Goal: Information Seeking & Learning: Learn about a topic

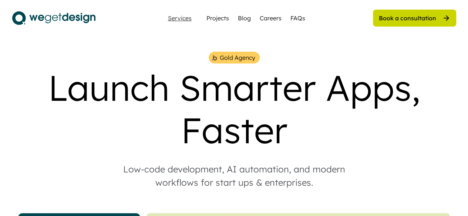
click at [178, 16] on div "Services" at bounding box center [180, 18] width 30 height 6
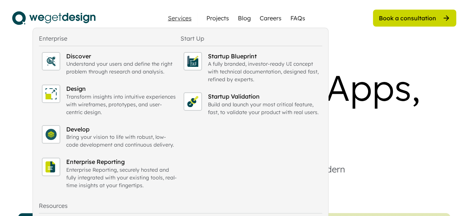
click at [357, 119] on div "Launch Smarter Apps, Faster" at bounding box center [234, 109] width 444 height 85
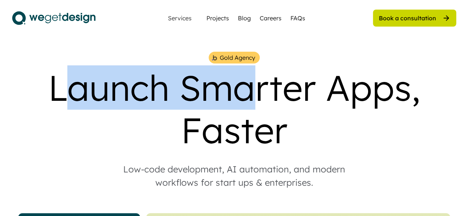
drag, startPoint x: 143, startPoint y: 94, endPoint x: 313, endPoint y: 107, distance: 170.0
click at [302, 107] on div "Launch Smarter Apps, Faster" at bounding box center [234, 109] width 444 height 85
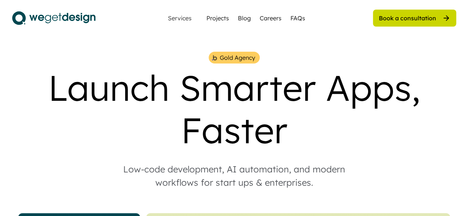
drag, startPoint x: 362, startPoint y: 109, endPoint x: 311, endPoint y: 128, distance: 54.3
click at [363, 109] on div "Launch Smarter Apps, Faster" at bounding box center [234, 109] width 444 height 85
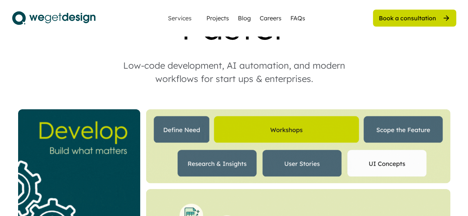
scroll to position [111, 0]
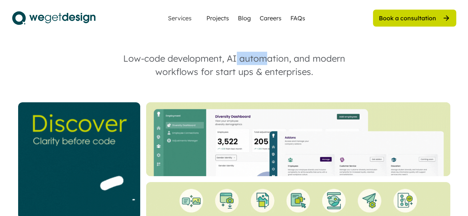
drag, startPoint x: 235, startPoint y: 65, endPoint x: 297, endPoint y: 59, distance: 63.2
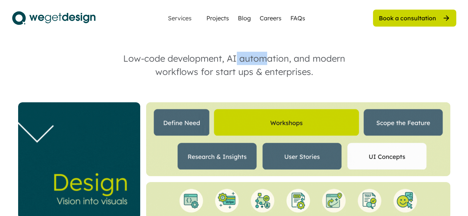
click at [288, 59] on div "Low-code development, AI automation, and modern workflows for start ups & enter…" at bounding box center [234, 65] width 252 height 27
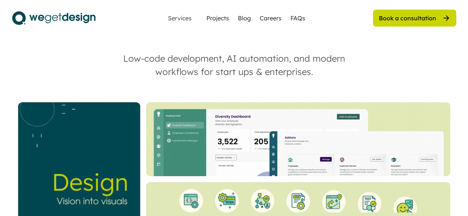
click at [297, 59] on div "Low-code development, AI automation, and modern workflows for start ups & enter…" at bounding box center [234, 65] width 252 height 27
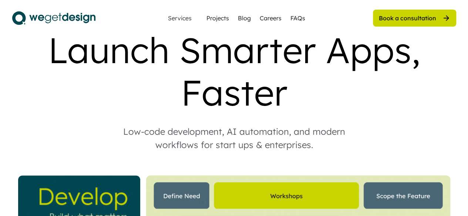
scroll to position [37, 0]
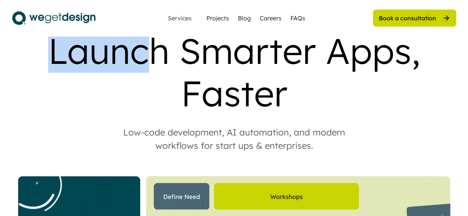
drag, startPoint x: 47, startPoint y: 50, endPoint x: 165, endPoint y: 58, distance: 117.9
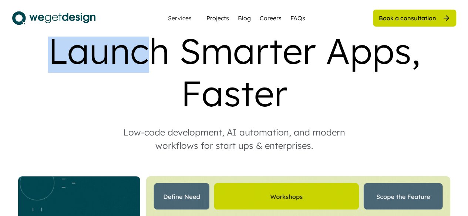
click at [161, 58] on div "Launch Smarter Apps, Faster" at bounding box center [234, 72] width 444 height 85
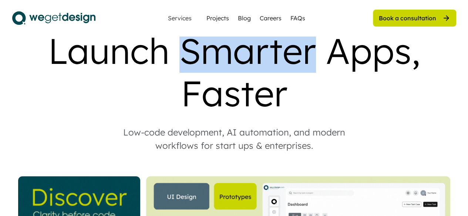
drag, startPoint x: 183, startPoint y: 55, endPoint x: 312, endPoint y: 50, distance: 129.2
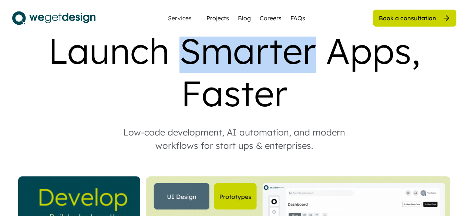
click at [312, 50] on div "Launch Smarter Apps, Faster" at bounding box center [234, 72] width 444 height 85
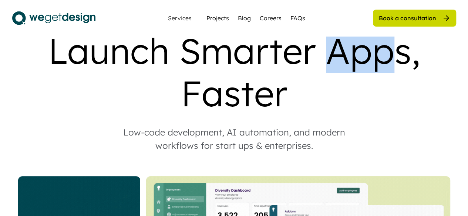
drag, startPoint x: 330, startPoint y: 53, endPoint x: 400, endPoint y: 55, distance: 70.0
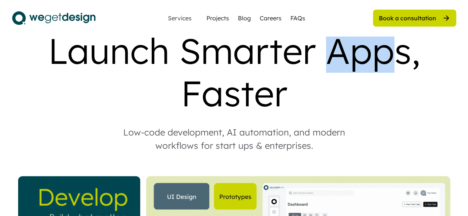
click at [400, 55] on div "Launch Smarter Apps, Faster" at bounding box center [234, 72] width 444 height 85
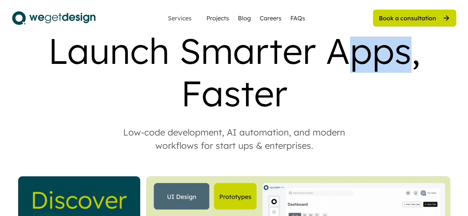
drag, startPoint x: 408, startPoint y: 56, endPoint x: 338, endPoint y: 53, distance: 70.4
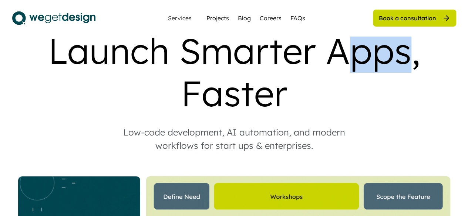
click at [338, 53] on div "Launch Smarter Apps, Faster" at bounding box center [234, 72] width 444 height 85
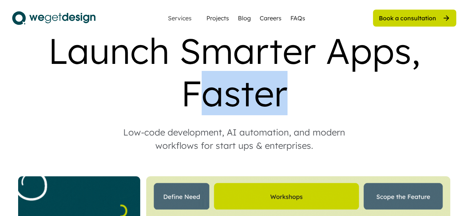
drag, startPoint x: 286, startPoint y: 99, endPoint x: 192, endPoint y: 104, distance: 94.1
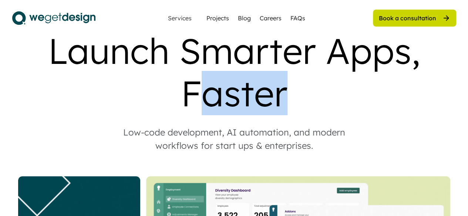
click at [192, 104] on div "Launch Smarter Apps, Faster" at bounding box center [234, 72] width 444 height 85
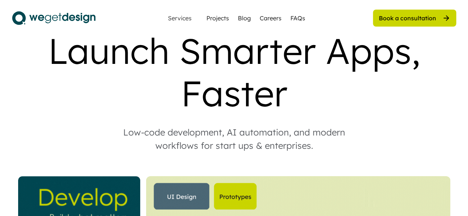
click at [155, 130] on div "Low-code development, AI automation, and modern workflows for start ups & enter…" at bounding box center [234, 139] width 252 height 27
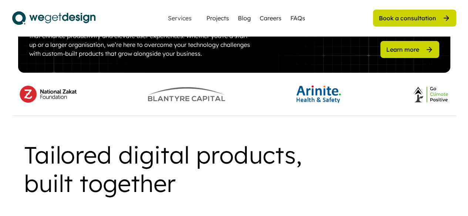
scroll to position [444, 0]
